Goal: Information Seeking & Learning: Learn about a topic

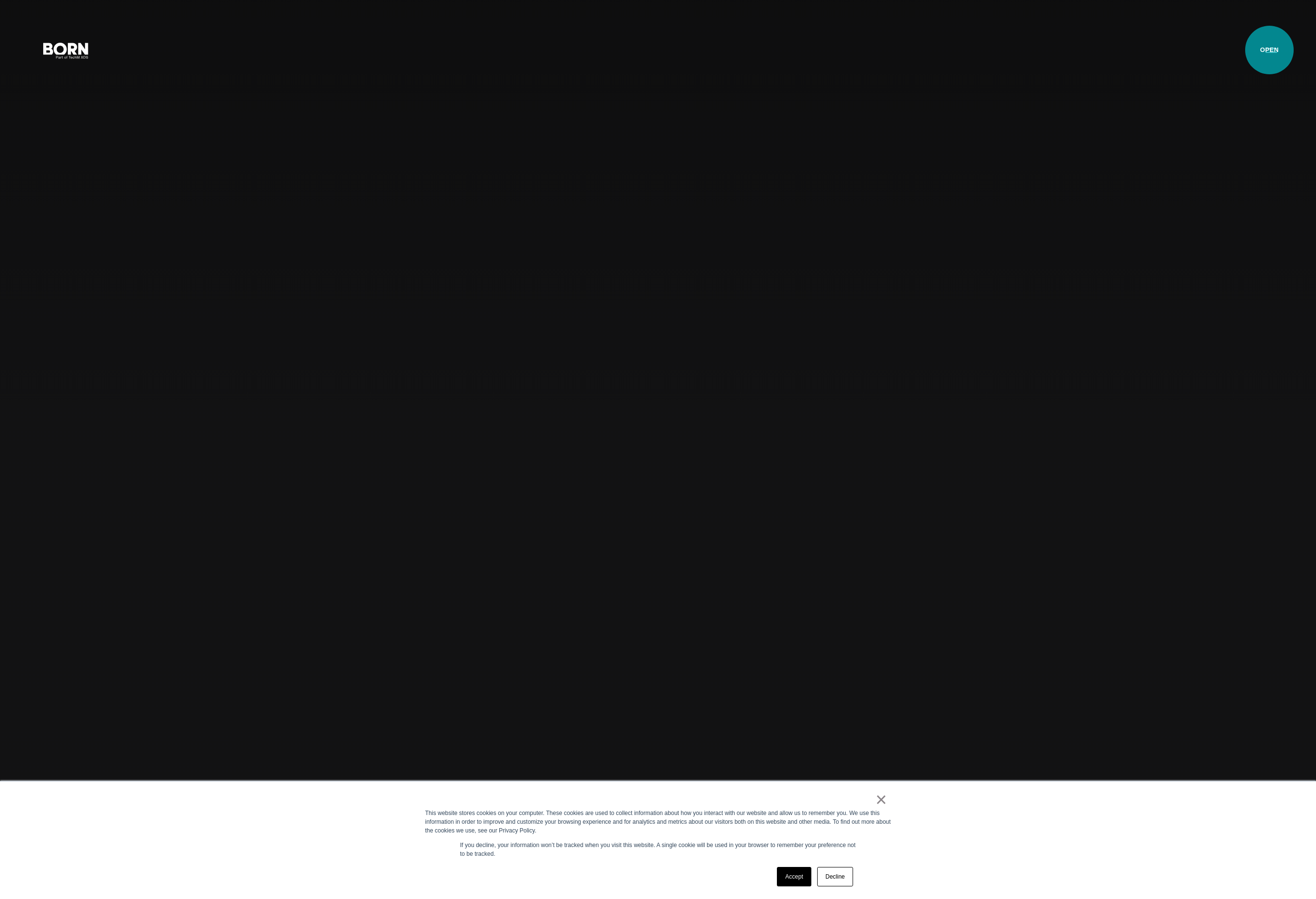
click at [1269, 50] on button "Primary Menu" at bounding box center [1271, 50] width 23 height 21
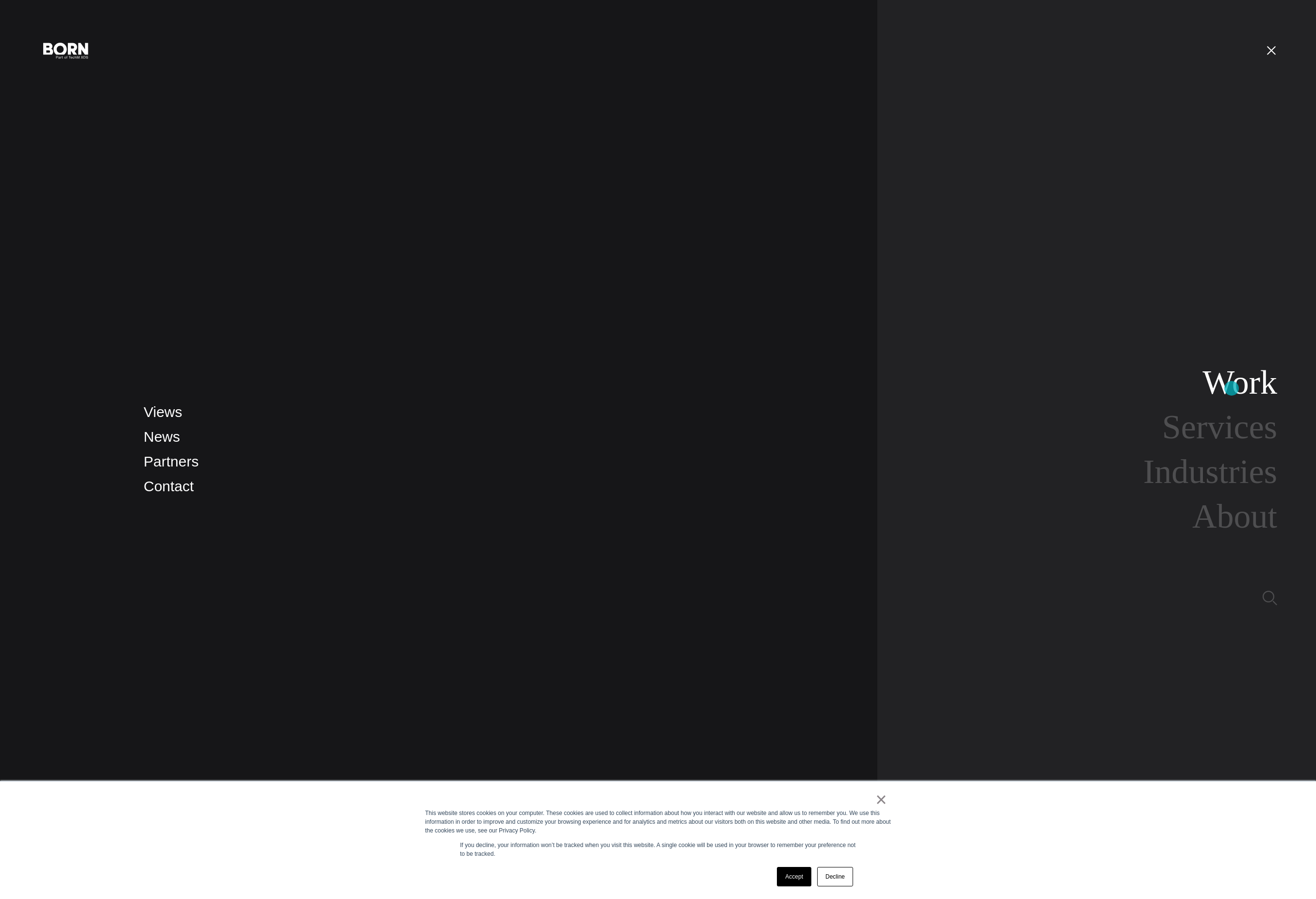
click at [1231, 389] on link "Work" at bounding box center [1239, 382] width 75 height 37
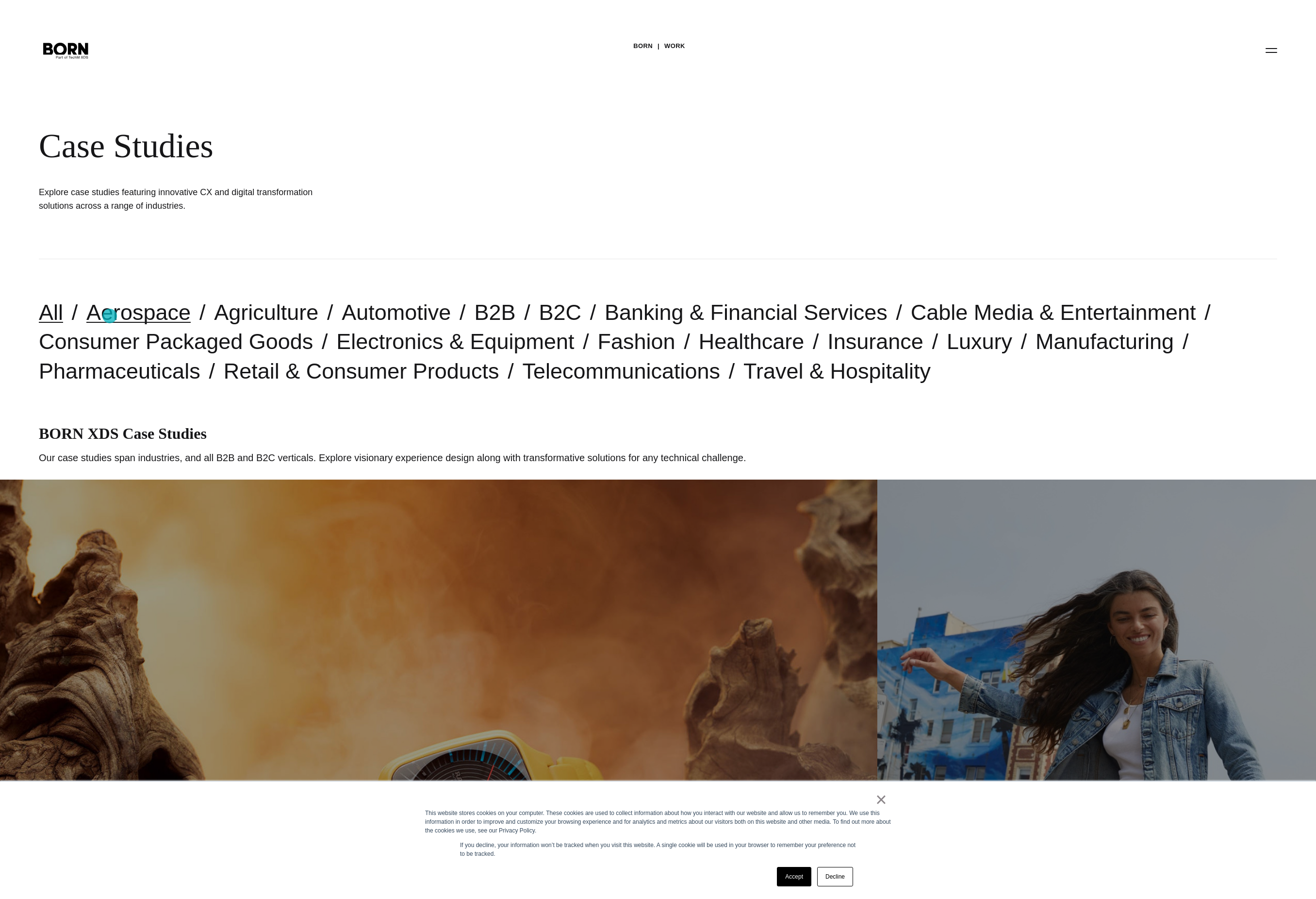
click at [110, 316] on link "Aerospace" at bounding box center [139, 312] width 105 height 24
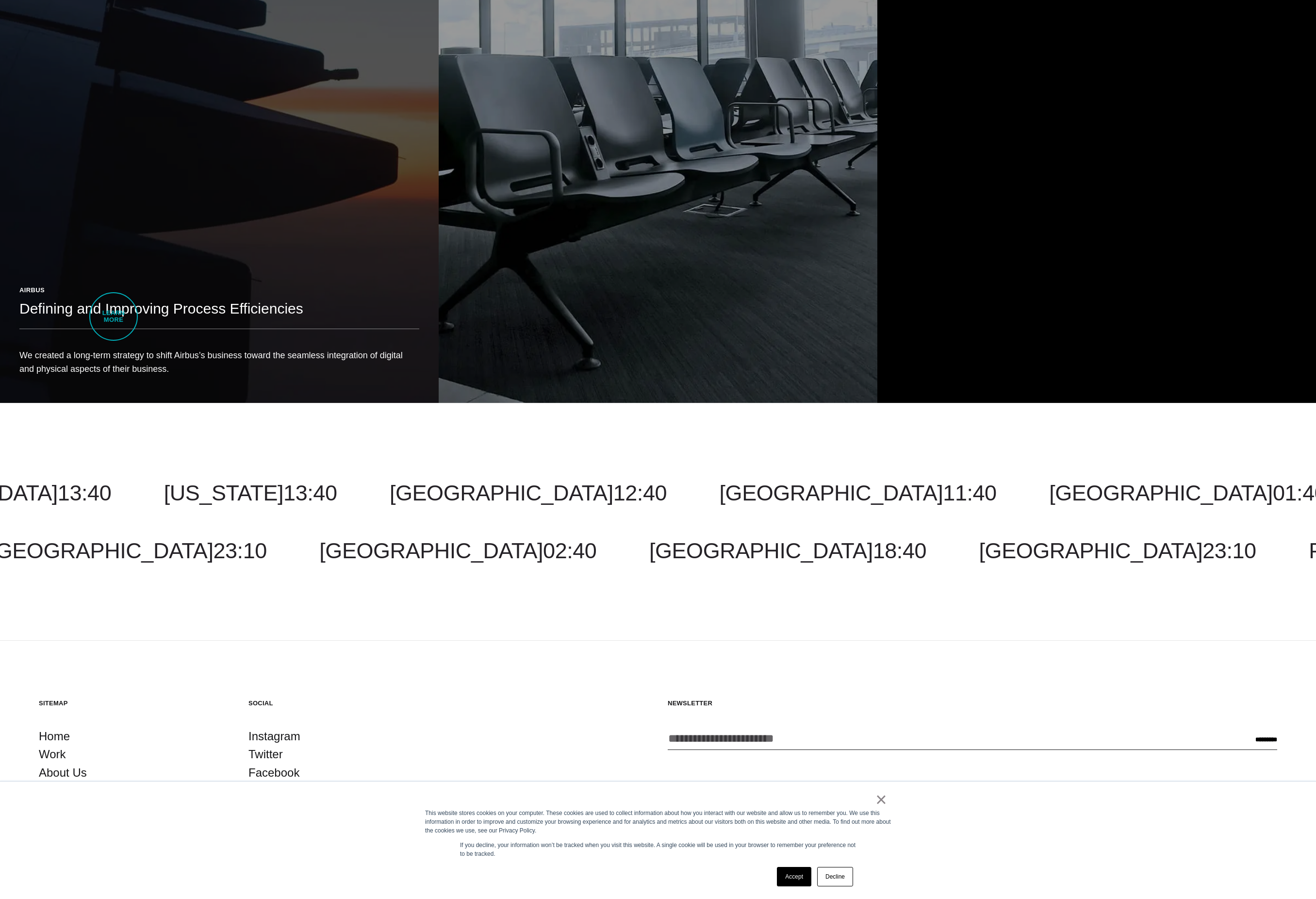
scroll to position [784, 0]
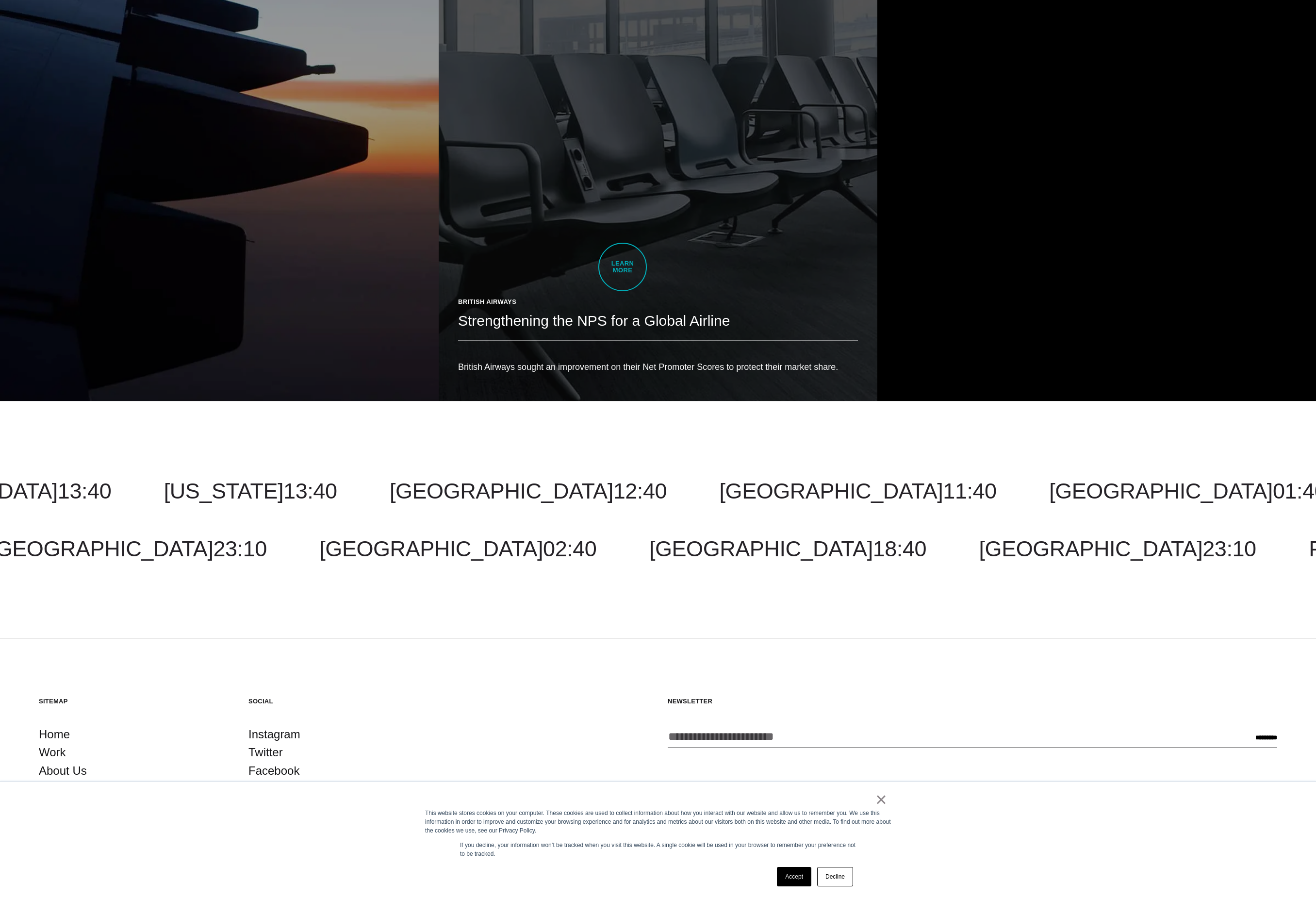
click at [623, 267] on link "British Airways Strengthening the NPS for a Global Airline British Airways soug…" at bounding box center [658, 56] width 439 height 691
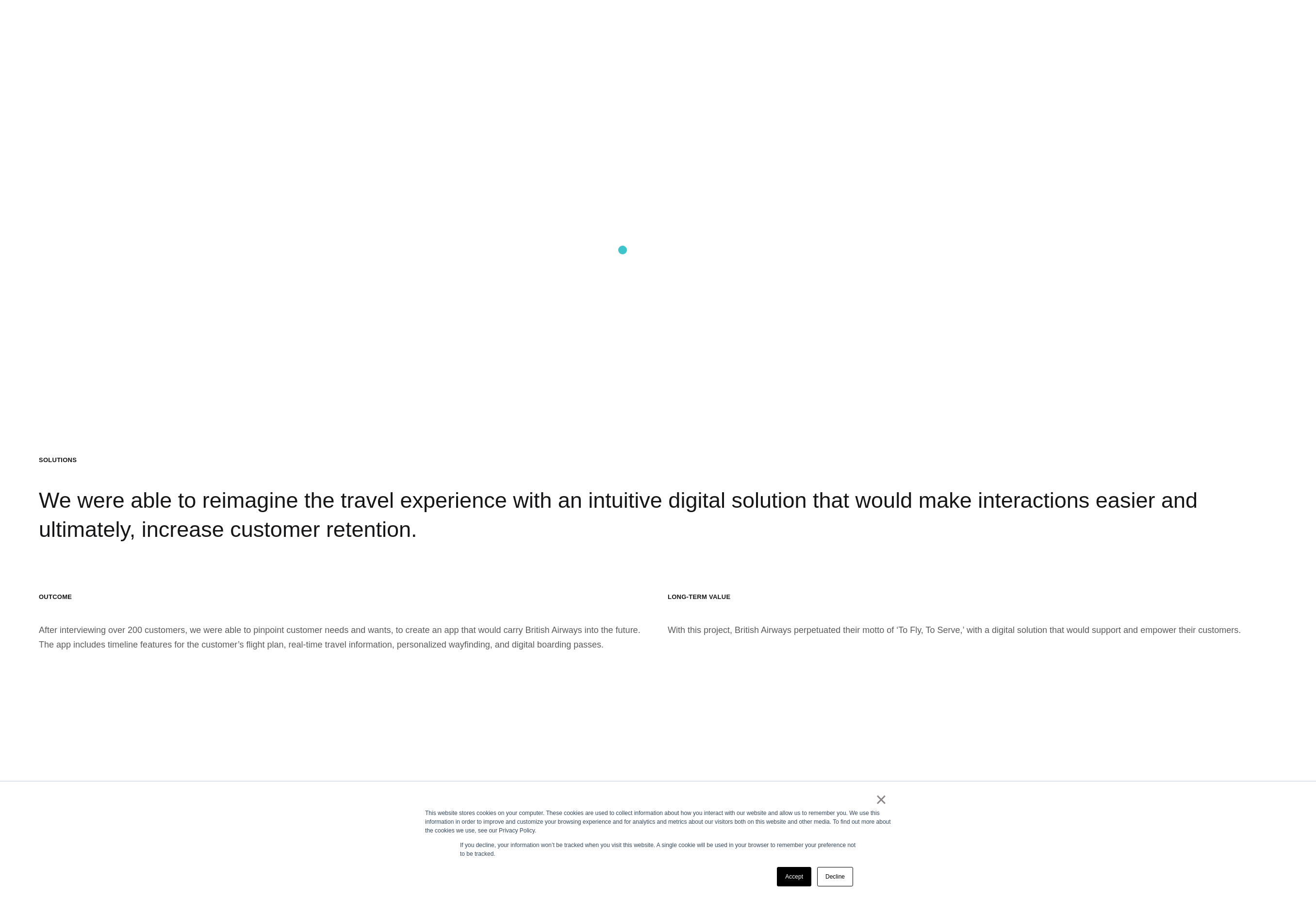
scroll to position [6694, 0]
